Goal: Transaction & Acquisition: Purchase product/service

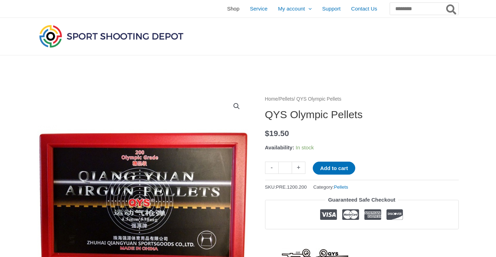
click at [227, 11] on span "Shop" at bounding box center [233, 9] width 12 height 18
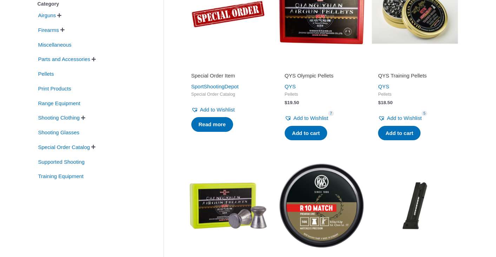
scroll to position [178, 0]
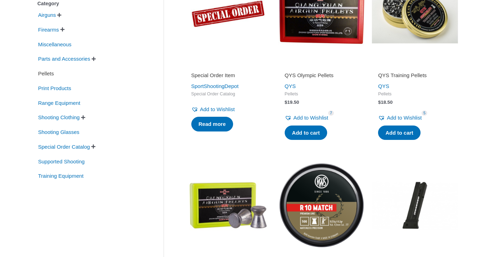
click at [51, 74] on span "Pellets" at bounding box center [46, 74] width 17 height 12
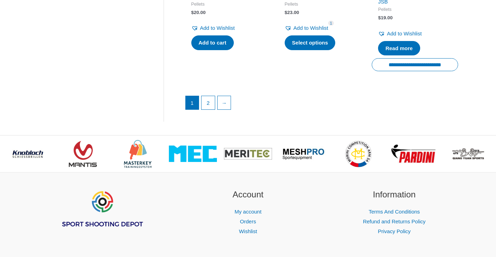
scroll to position [1069, 0]
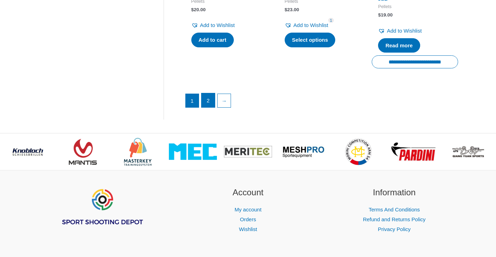
click at [215, 98] on link "2" at bounding box center [207, 100] width 13 height 14
